Goal: Information Seeking & Learning: Check status

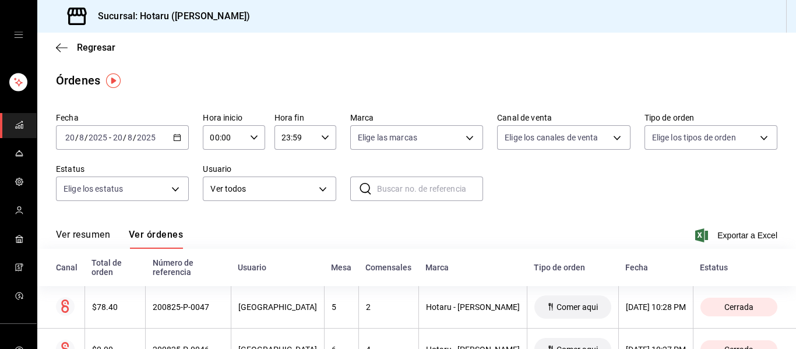
click at [23, 126] on link "mailbox folders" at bounding box center [18, 125] width 37 height 25
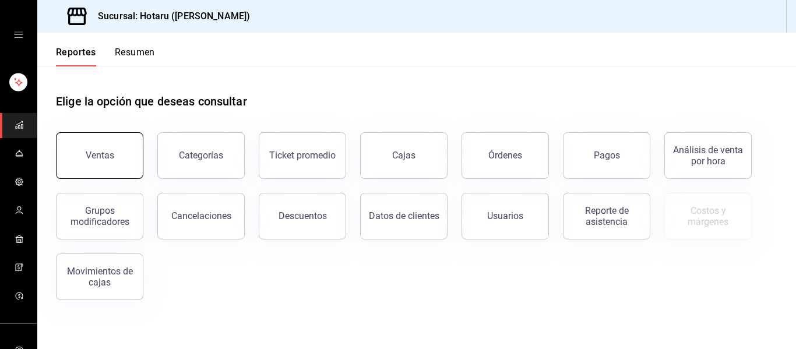
click at [136, 160] on button "Ventas" at bounding box center [99, 155] width 87 height 47
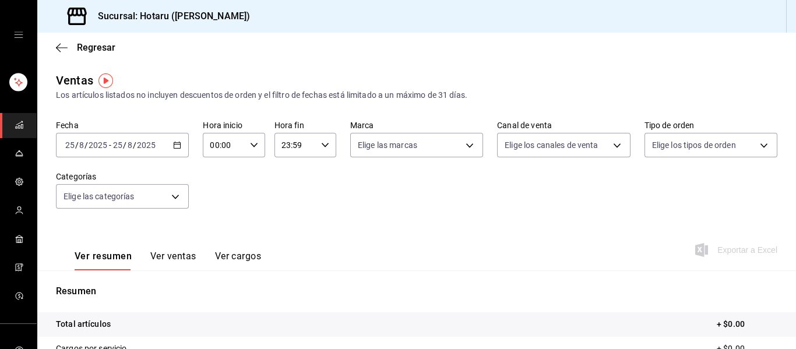
click at [164, 149] on div "[DATE] [DATE] - [DATE] [DATE]" at bounding box center [122, 145] width 133 height 24
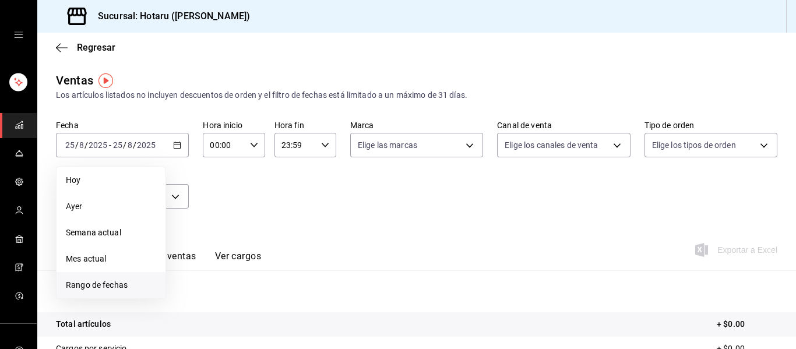
click at [93, 292] on li "Rango de fechas" at bounding box center [110, 285] width 109 height 26
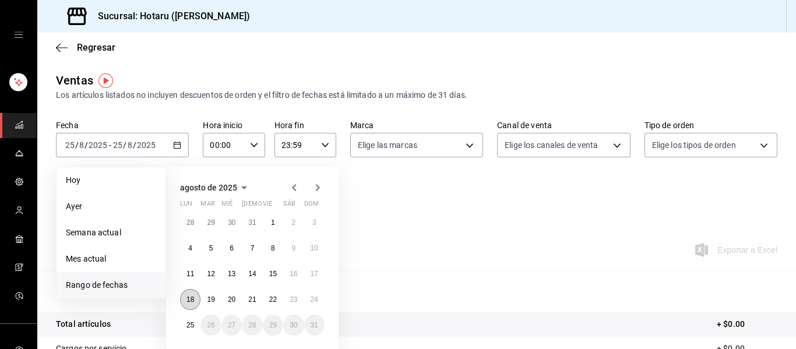
click at [192, 299] on abbr "18" at bounding box center [190, 299] width 8 height 8
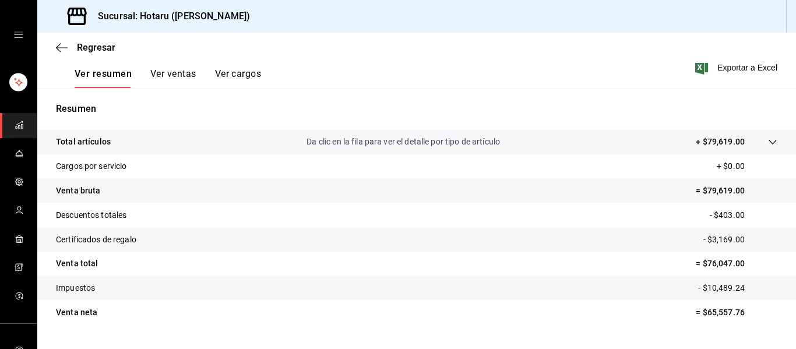
scroll to position [209, 0]
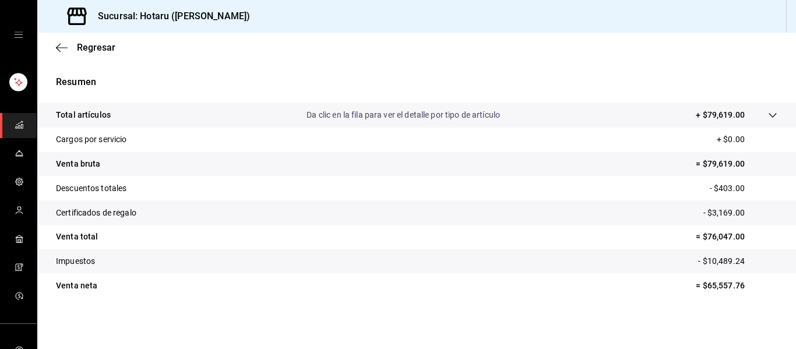
click at [763, 128] on tr "Cargos por servicio + $0.00" at bounding box center [416, 140] width 758 height 24
click at [768, 115] on icon at bounding box center [772, 115] width 9 height 9
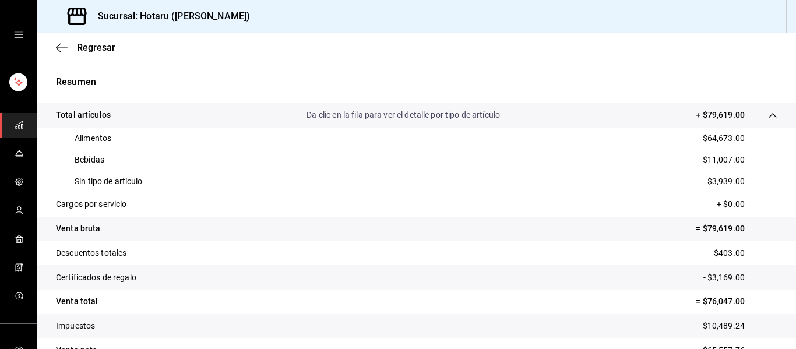
scroll to position [0, 0]
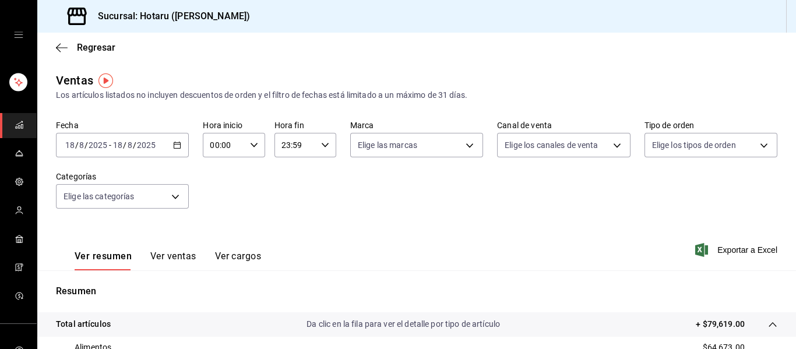
click at [173, 146] on icon "button" at bounding box center [177, 145] width 8 height 8
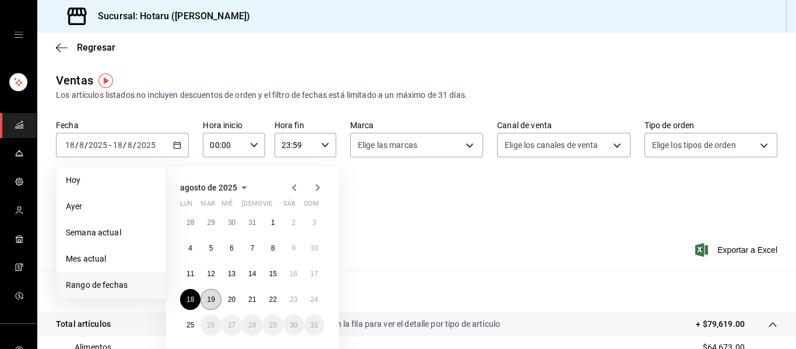
click at [215, 296] on button "19" at bounding box center [210, 299] width 20 height 21
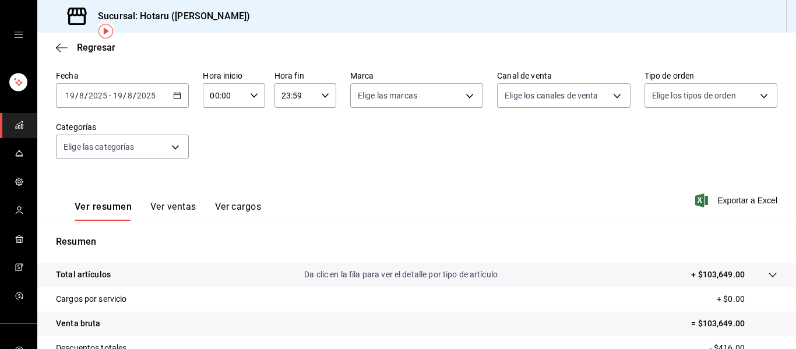
scroll to position [47, 0]
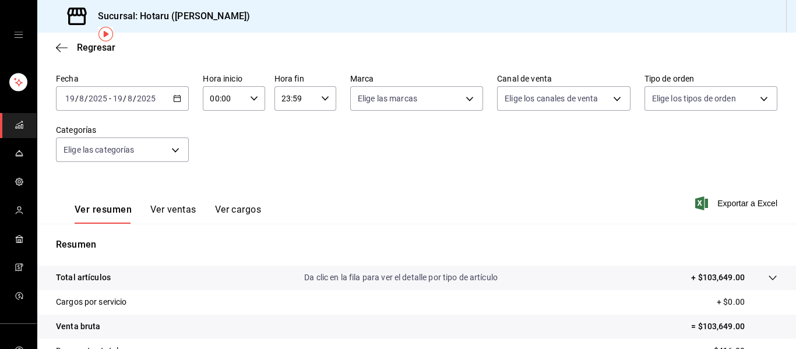
click at [178, 84] on div "Fecha [DATE] [DATE] - [DATE] [DATE]" at bounding box center [122, 91] width 133 height 37
click at [175, 100] on icon "button" at bounding box center [177, 98] width 8 height 8
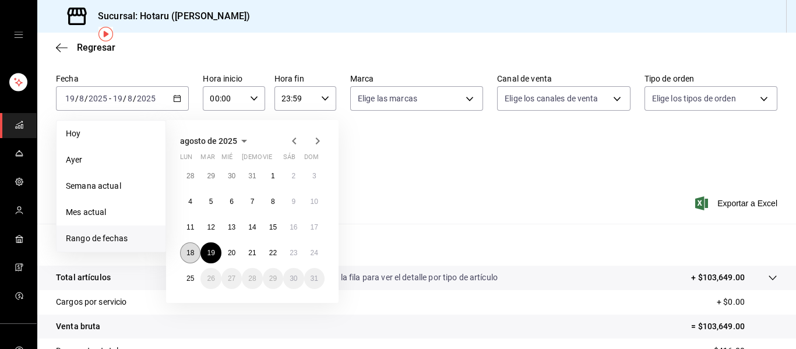
click at [191, 252] on abbr "18" at bounding box center [190, 253] width 8 height 8
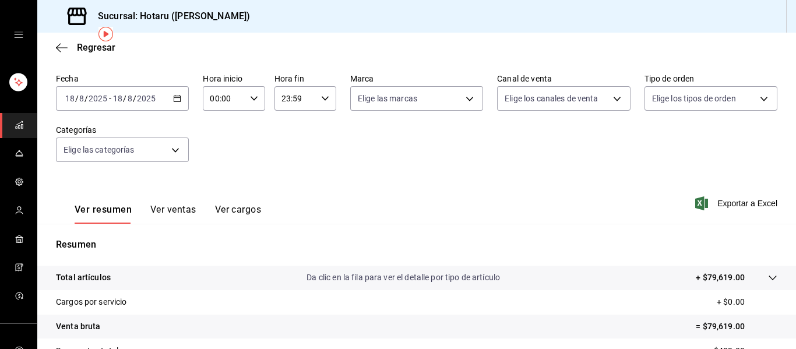
click at [255, 95] on icon "button" at bounding box center [254, 98] width 8 height 8
click at [223, 188] on button "02" at bounding box center [216, 183] width 26 height 23
type input "02:00"
drag, startPoint x: 794, startPoint y: 182, endPoint x: 783, endPoint y: 304, distance: 122.2
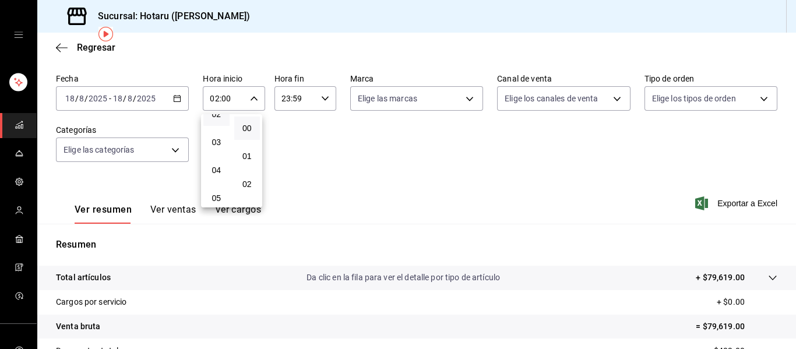
click at [783, 304] on div at bounding box center [398, 174] width 796 height 349
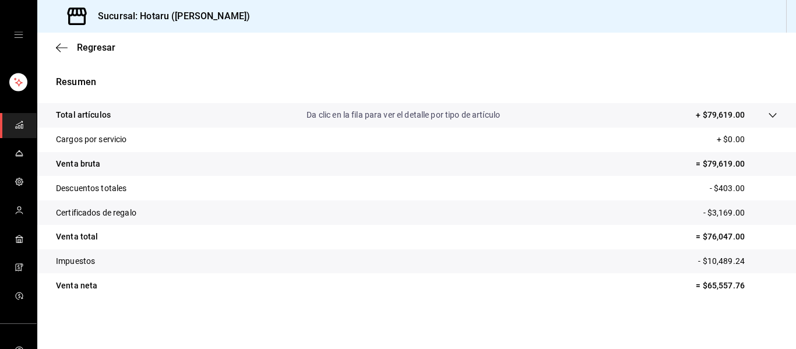
scroll to position [0, 0]
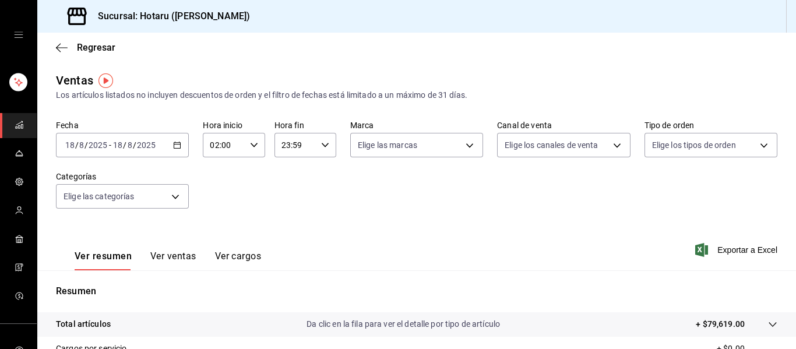
click at [178, 141] on icon "button" at bounding box center [177, 145] width 8 height 8
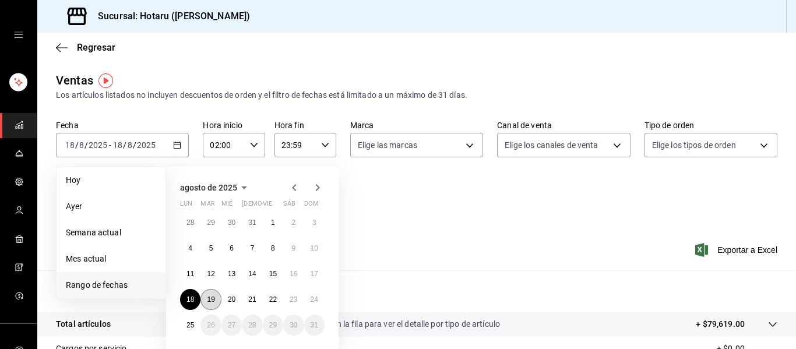
click at [204, 302] on button "19" at bounding box center [210, 299] width 20 height 21
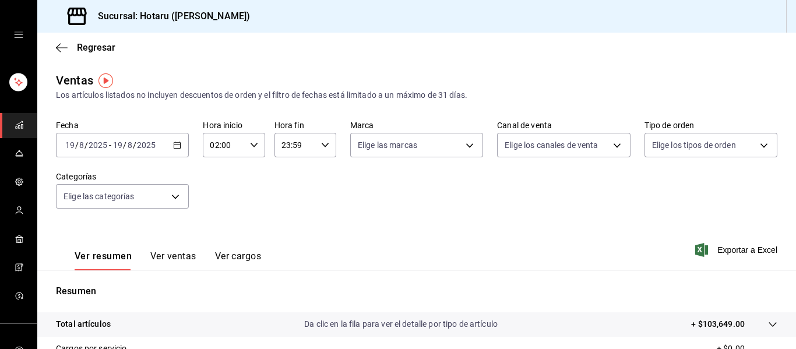
click at [169, 145] on div "[DATE] [DATE] - [DATE] [DATE]" at bounding box center [122, 145] width 133 height 24
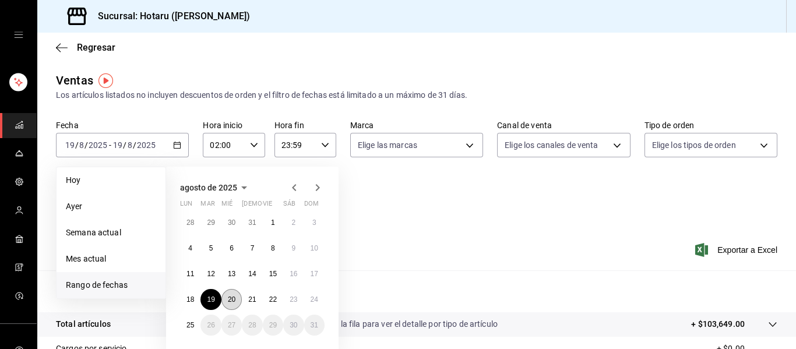
click at [227, 294] on button "20" at bounding box center [231, 299] width 20 height 21
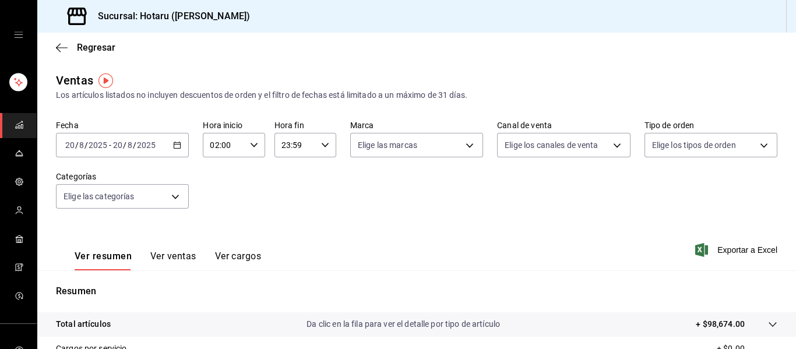
click at [165, 142] on div "[DATE] [DATE] - [DATE] [DATE]" at bounding box center [122, 145] width 133 height 24
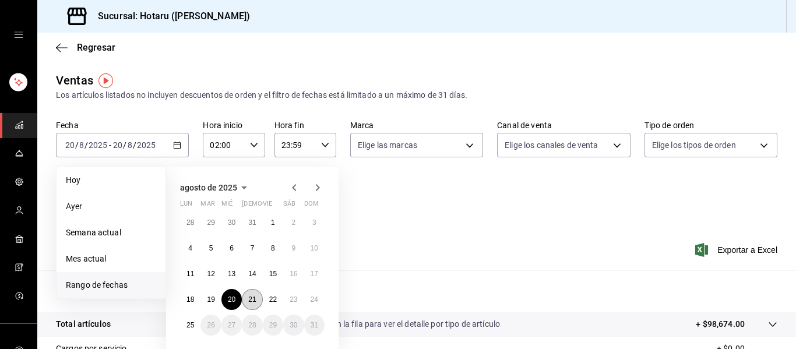
click at [248, 300] on abbr "21" at bounding box center [252, 299] width 8 height 8
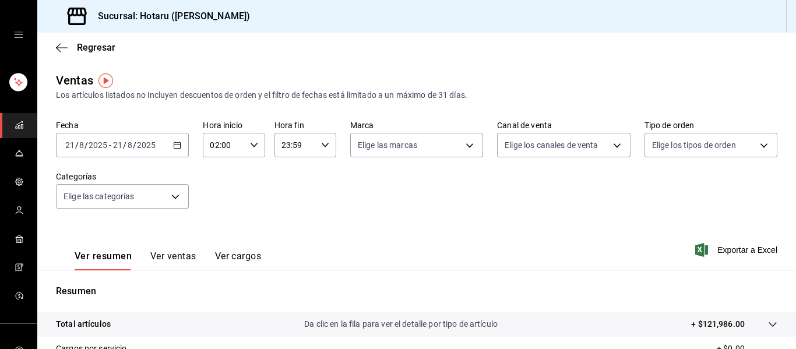
click at [173, 147] on icon "button" at bounding box center [177, 145] width 8 height 8
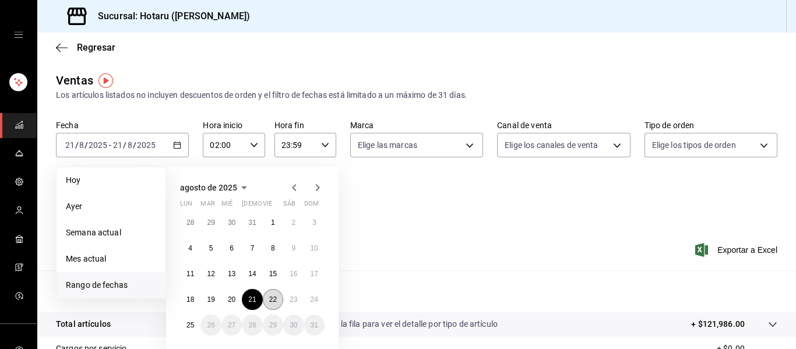
click at [273, 290] on button "22" at bounding box center [273, 299] width 20 height 21
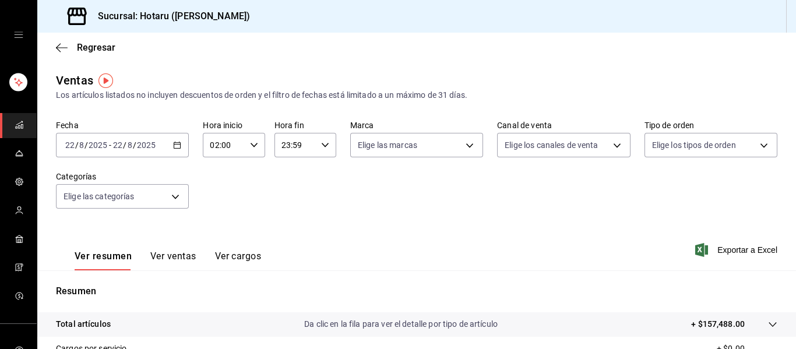
click at [165, 140] on div "[DATE] [DATE] - [DATE] [DATE]" at bounding box center [122, 145] width 133 height 24
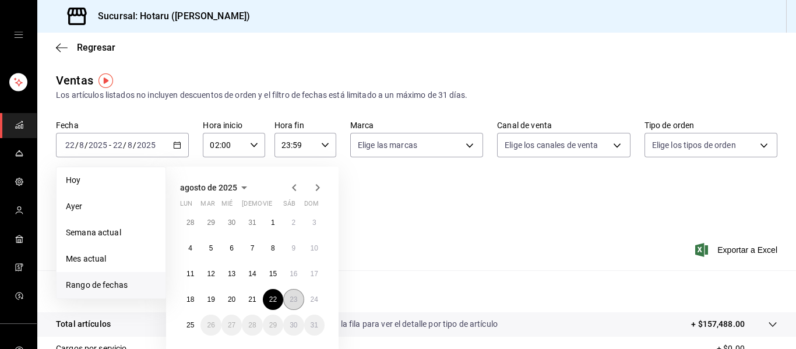
click at [292, 293] on button "23" at bounding box center [293, 299] width 20 height 21
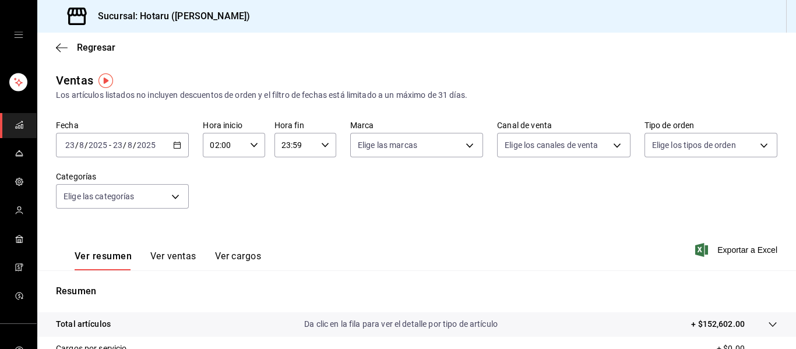
click at [178, 150] on div "[DATE] [DATE] - [DATE] [DATE]" at bounding box center [122, 145] width 133 height 24
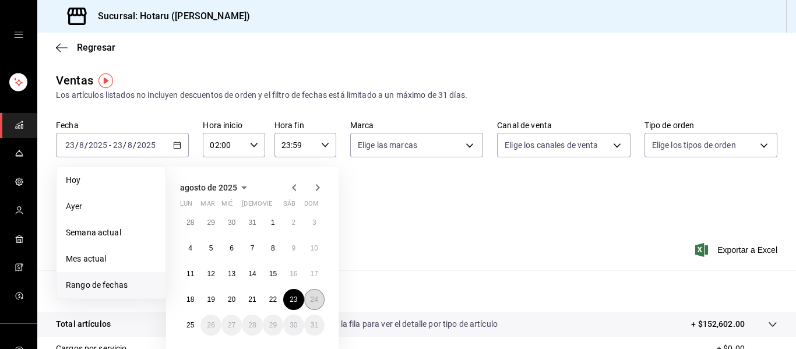
click at [316, 296] on abbr "24" at bounding box center [314, 299] width 8 height 8
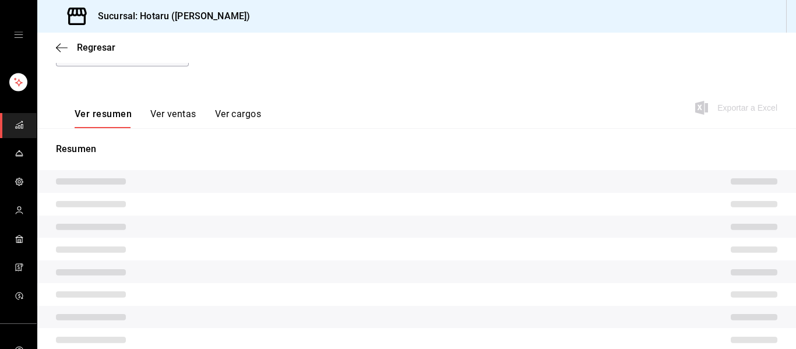
scroll to position [209, 0]
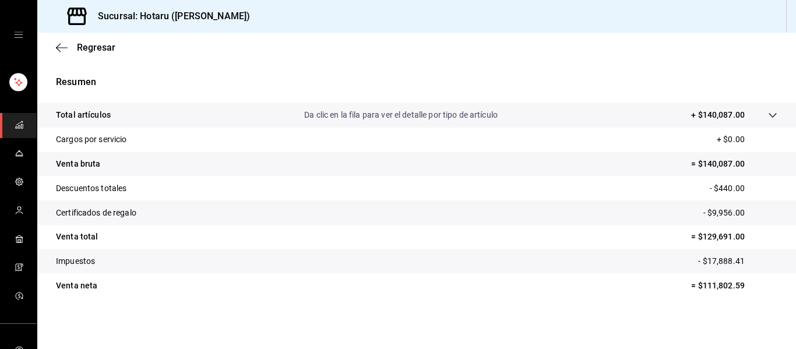
drag, startPoint x: 316, startPoint y: 296, endPoint x: 417, endPoint y: 287, distance: 101.2
click at [417, 287] on tr "Venta [PERSON_NAME] = $111,802.59" at bounding box center [416, 285] width 758 height 24
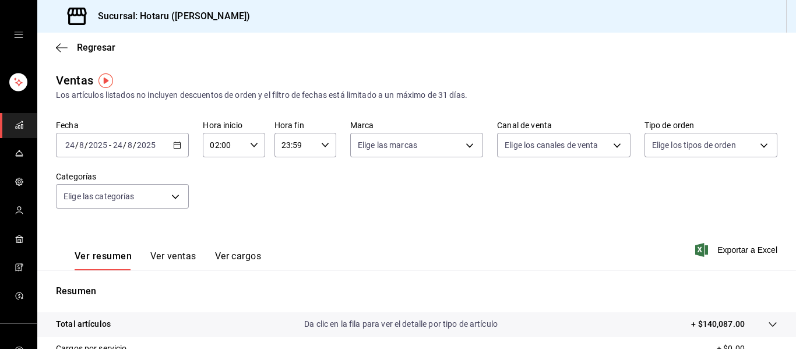
click at [322, 150] on div "23:59 Hora fin" at bounding box center [305, 145] width 62 height 24
click at [174, 142] on div at bounding box center [398, 174] width 796 height 349
click at [312, 143] on input "23:59" at bounding box center [295, 144] width 42 height 23
click at [175, 146] on div at bounding box center [398, 174] width 796 height 349
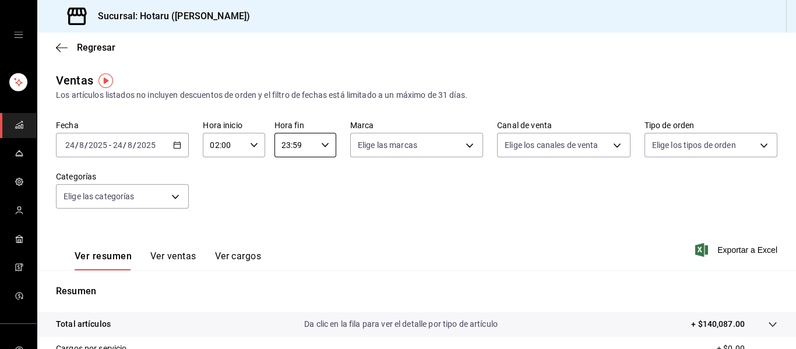
click at [175, 146] on icon "button" at bounding box center [177, 145] width 8 height 8
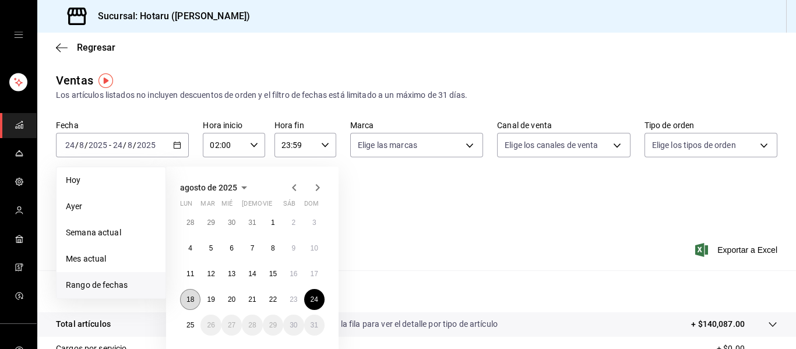
click at [192, 294] on button "18" at bounding box center [190, 299] width 20 height 21
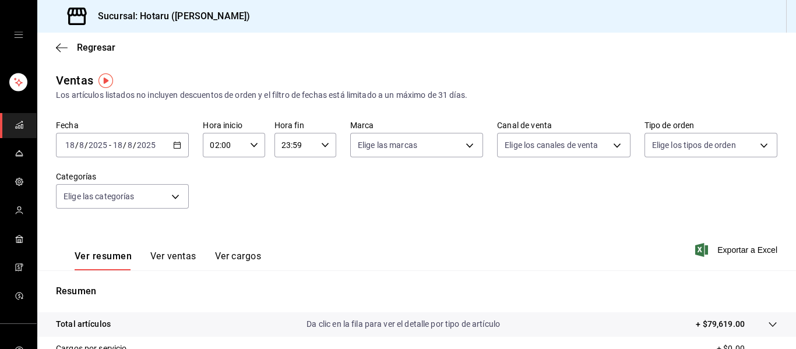
click at [177, 151] on div "[DATE] [DATE] - [DATE] [DATE]" at bounding box center [122, 145] width 133 height 24
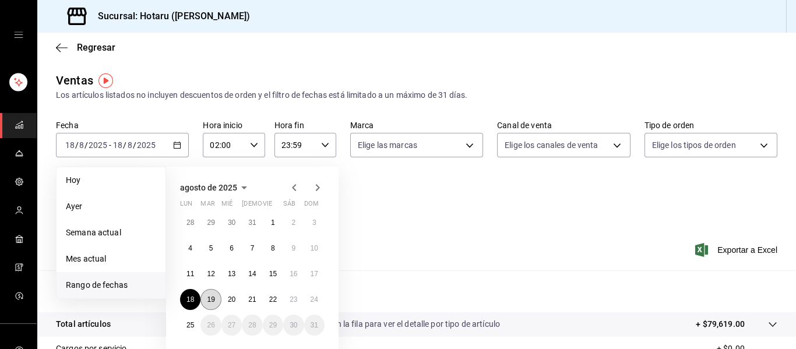
click at [209, 296] on abbr "19" at bounding box center [211, 299] width 8 height 8
click at [189, 299] on abbr "18" at bounding box center [190, 299] width 8 height 8
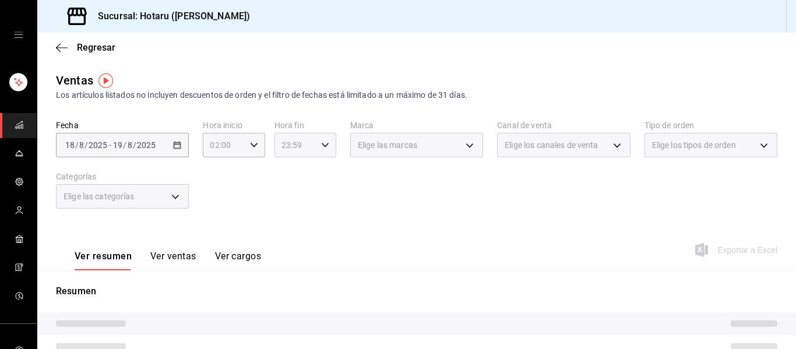
click at [321, 144] on icon "button" at bounding box center [325, 145] width 8 height 8
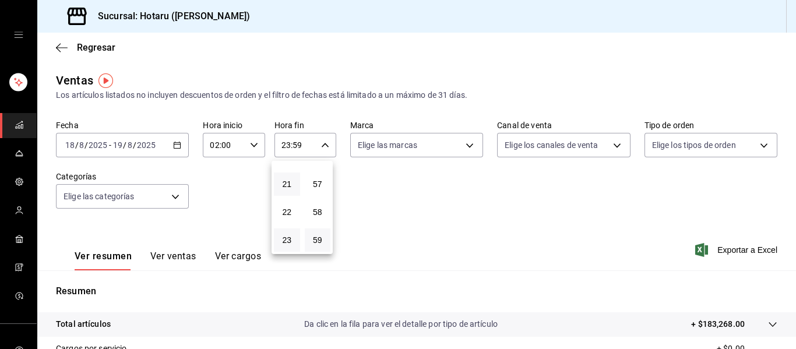
click at [291, 175] on button "21" at bounding box center [287, 183] width 26 height 23
click at [284, 239] on button "03" at bounding box center [287, 235] width 26 height 23
type input "03:59"
drag, startPoint x: 794, startPoint y: 105, endPoint x: 788, endPoint y: 354, distance: 249.4
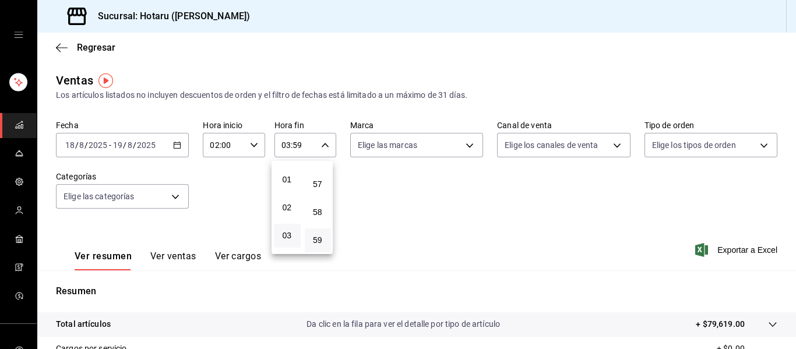
click at [788, 348] on html "Sucursal: Hotaru ([PERSON_NAME]) Regresar Ventas Los artículos listados no incl…" at bounding box center [398, 174] width 796 height 349
drag, startPoint x: 794, startPoint y: 147, endPoint x: 794, endPoint y: 220, distance: 72.2
click at [794, 220] on div at bounding box center [398, 174] width 796 height 349
click at [177, 139] on div "[DATE] [DATE] - [DATE] [DATE]" at bounding box center [122, 145] width 133 height 24
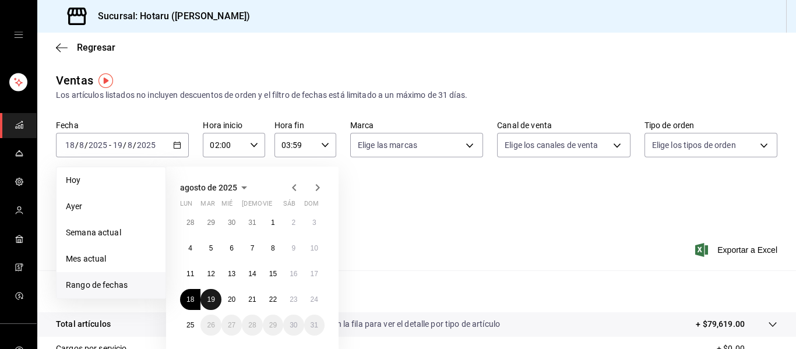
click at [207, 295] on abbr "19" at bounding box center [211, 299] width 8 height 8
click at [235, 301] on abbr "20" at bounding box center [232, 299] width 8 height 8
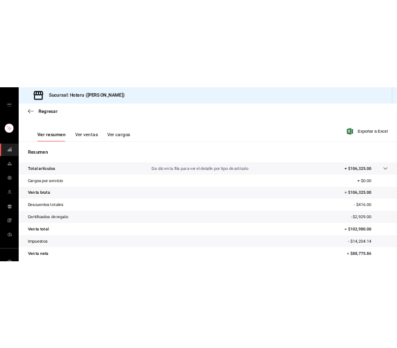
scroll to position [209, 0]
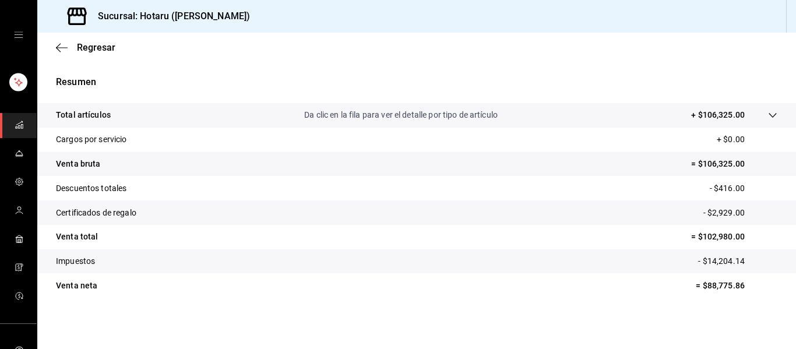
click at [768, 117] on icon at bounding box center [772, 115] width 9 height 9
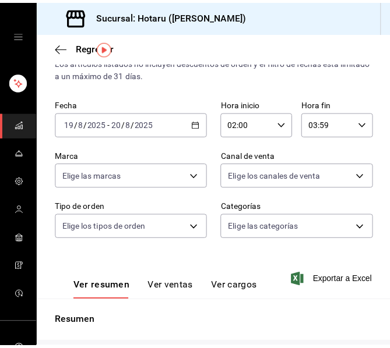
scroll to position [0, 0]
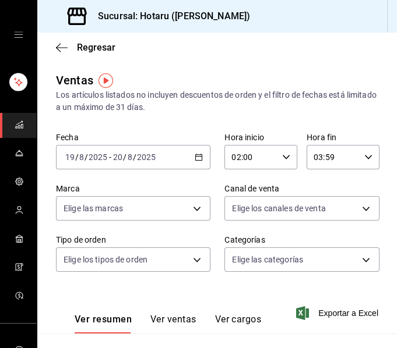
click at [192, 161] on div "[DATE] [DATE] - [DATE] [DATE]" at bounding box center [133, 157] width 154 height 24
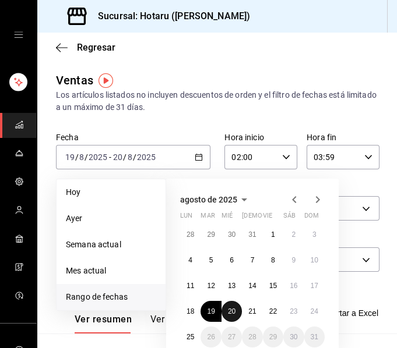
click at [232, 312] on abbr "20" at bounding box center [232, 312] width 8 height 8
click at [250, 309] on abbr "21" at bounding box center [252, 312] width 8 height 8
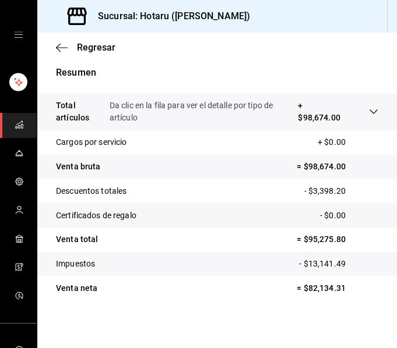
scroll to position [285, 0]
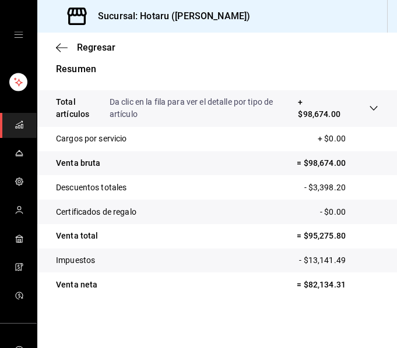
click at [369, 112] on icon at bounding box center [373, 108] width 9 height 9
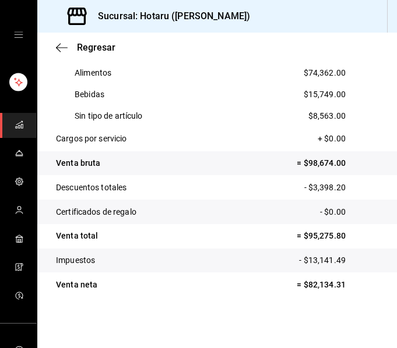
scroll to position [74, 0]
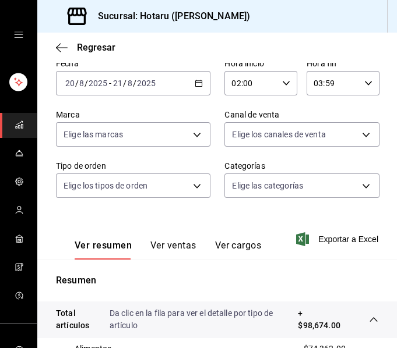
click at [196, 82] on \(Stroke\) "button" at bounding box center [199, 82] width 6 height 1
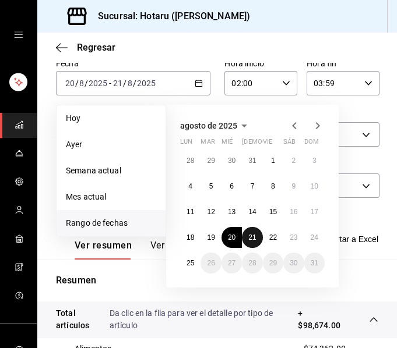
click at [246, 238] on button "21" at bounding box center [252, 237] width 20 height 21
click at [271, 241] on abbr "22" at bounding box center [273, 238] width 8 height 8
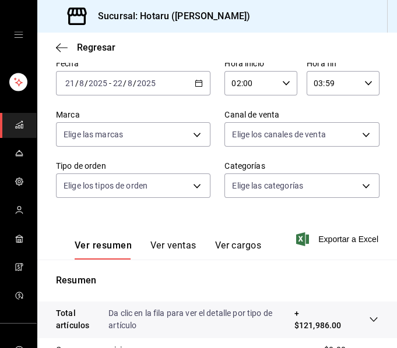
scroll to position [285, 0]
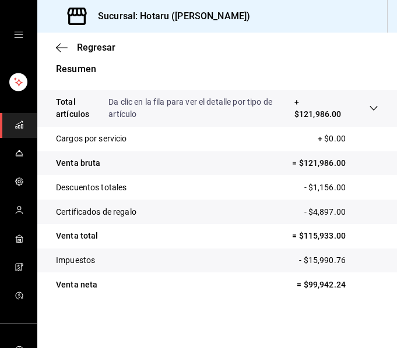
click at [369, 105] on icon at bounding box center [373, 108] width 9 height 9
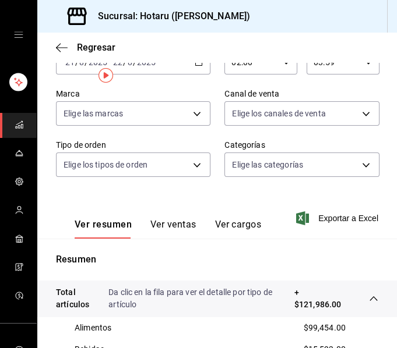
scroll to position [0, 0]
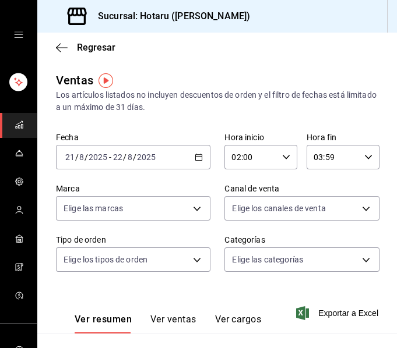
click at [199, 159] on div "[DATE] [DATE] - [DATE] [DATE]" at bounding box center [133, 157] width 154 height 24
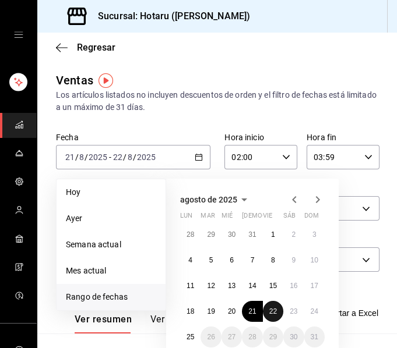
click at [273, 310] on abbr "22" at bounding box center [273, 312] width 8 height 8
click at [292, 317] on button "23" at bounding box center [293, 311] width 20 height 21
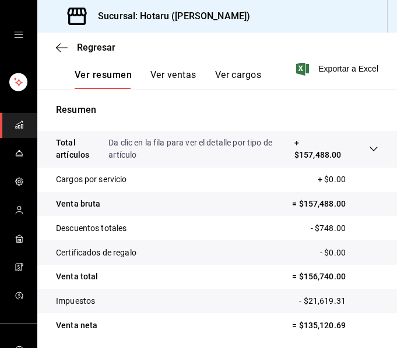
scroll to position [285, 0]
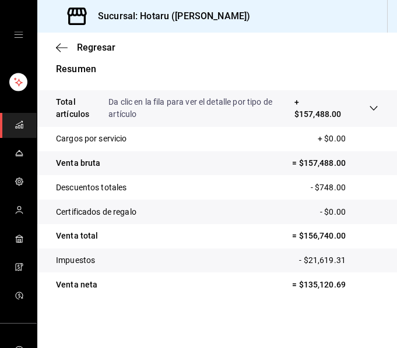
click at [369, 110] on icon at bounding box center [373, 108] width 9 height 9
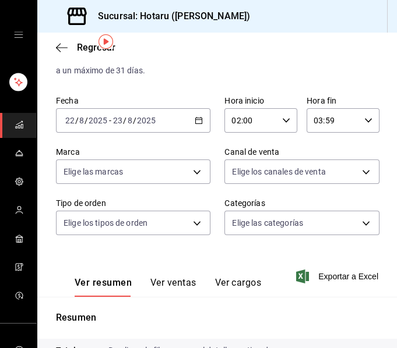
scroll to position [36, 0]
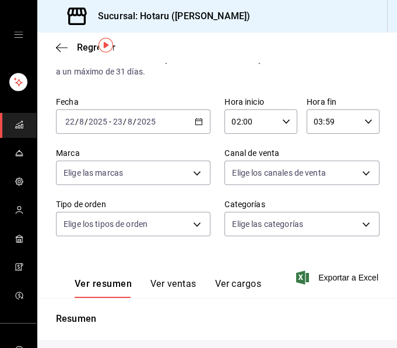
click at [195, 118] on icon "button" at bounding box center [199, 122] width 8 height 8
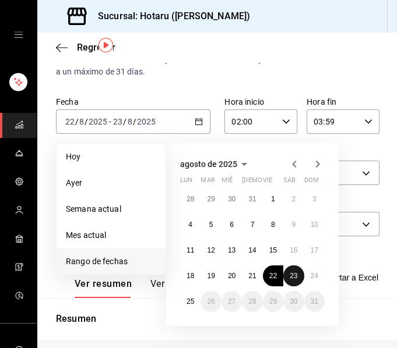
click at [292, 273] on abbr "23" at bounding box center [293, 276] width 8 height 8
click at [320, 284] on button "24" at bounding box center [314, 276] width 20 height 21
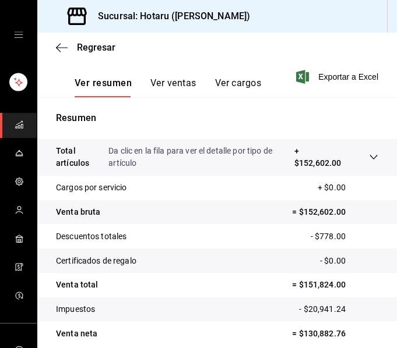
scroll to position [238, 0]
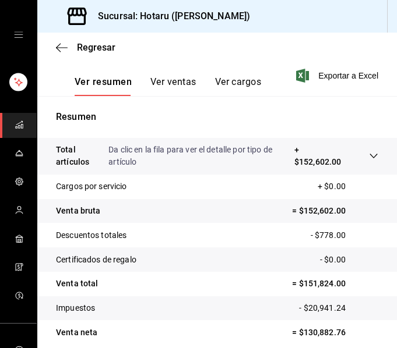
click at [369, 154] on icon at bounding box center [373, 155] width 9 height 9
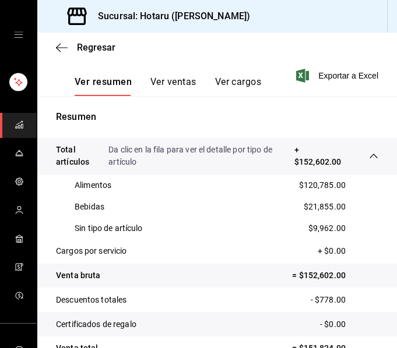
click at [377, 117] on div "Resumen Total artículos Da clic en la fila para ver el detalle por tipo de artí…" at bounding box center [216, 266] width 359 height 313
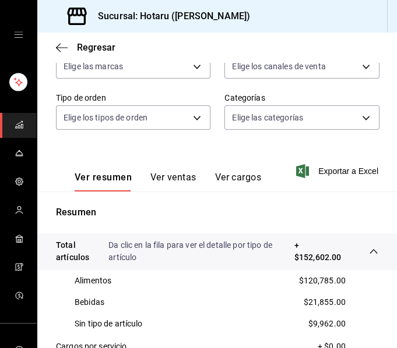
scroll to position [110, 0]
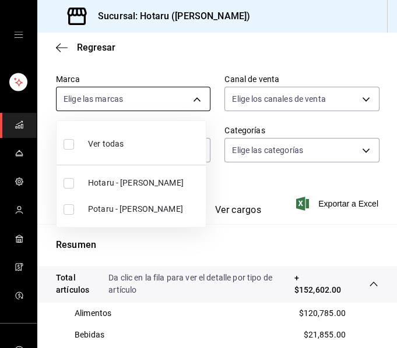
click at [196, 103] on body "Sucursal: Hotaru ([PERSON_NAME]) Regresar Ventas Los artículos listados no incl…" at bounding box center [198, 174] width 397 height 348
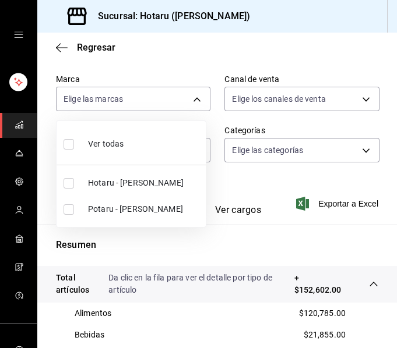
click at [190, 103] on div at bounding box center [198, 174] width 397 height 348
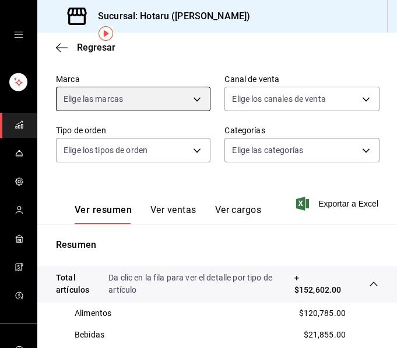
scroll to position [0, 0]
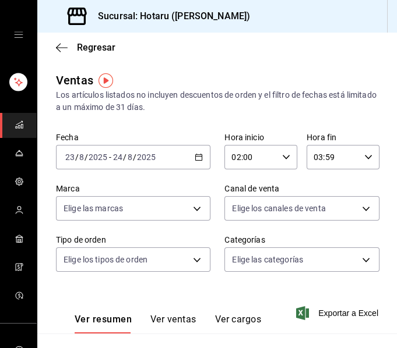
click at [196, 156] on \(Stroke\) "button" at bounding box center [199, 156] width 6 height 1
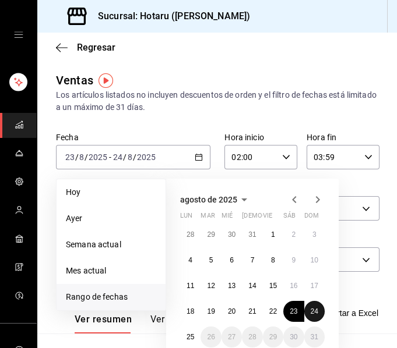
click at [310, 312] on abbr "24" at bounding box center [314, 312] width 8 height 8
click at [182, 331] on button "25" at bounding box center [190, 337] width 20 height 21
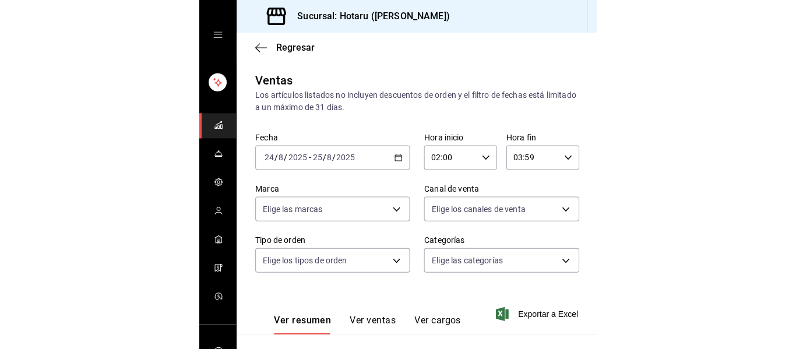
scroll to position [285, 0]
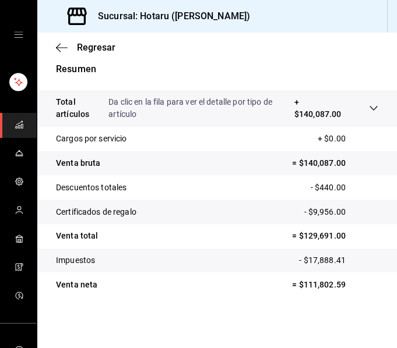
click at [370, 118] on tr "Total artículos Da clic en la fila para ver el detalle por tipo de artículo + $…" at bounding box center [216, 108] width 359 height 37
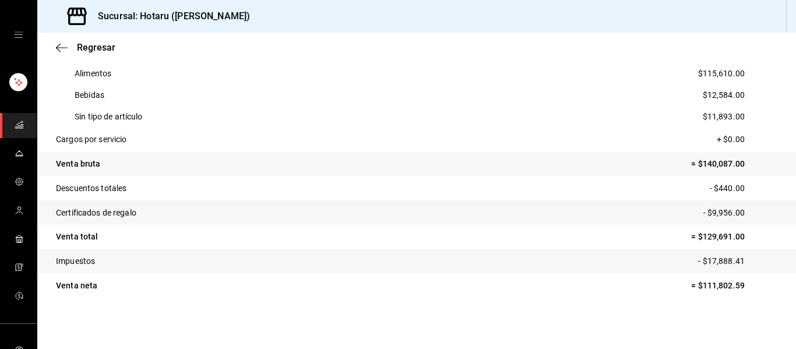
scroll to position [274, 0]
